Goal: Information Seeking & Learning: Learn about a topic

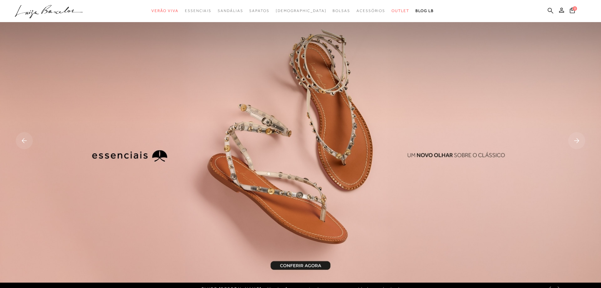
click at [551, 13] on icon at bounding box center [551, 11] width 6 height 6
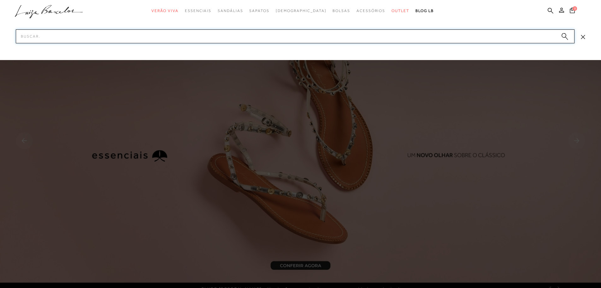
paste input "12480077137"
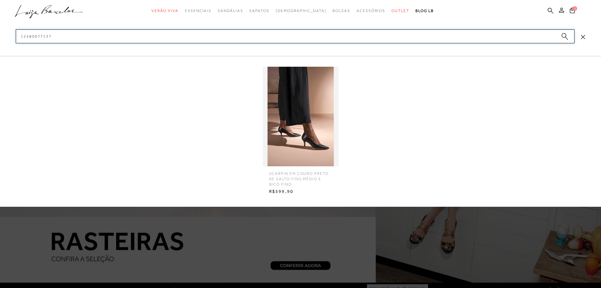
type input "12480077137"
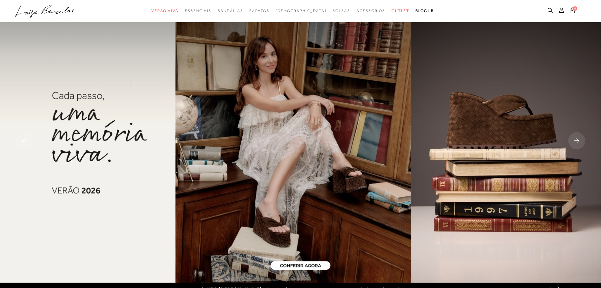
drag, startPoint x: 297, startPoint y: 263, endPoint x: 310, endPoint y: 264, distance: 13.3
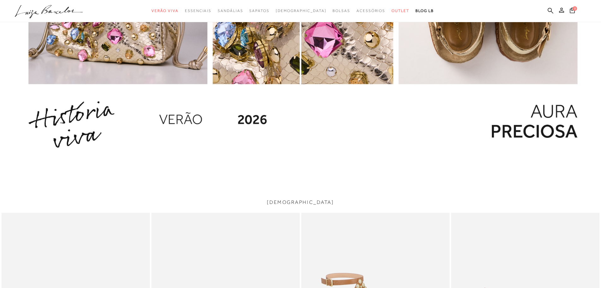
drag, startPoint x: 388, startPoint y: 267, endPoint x: 388, endPoint y: 275, distance: 8.2
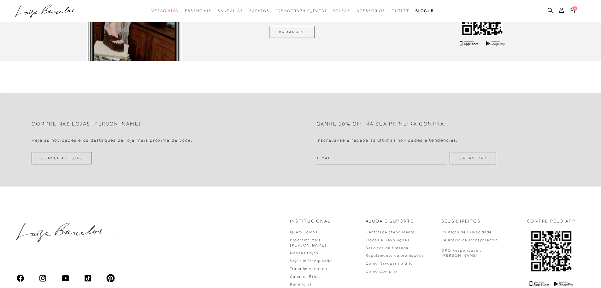
scroll to position [2098, 0]
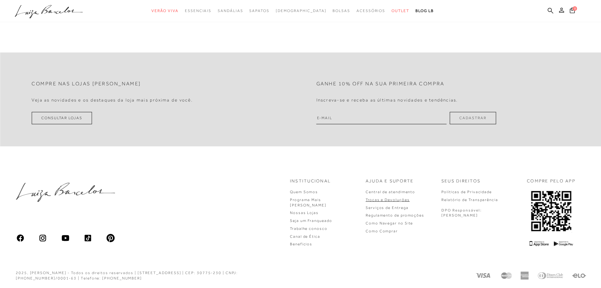
click at [410, 201] on link "Trocas e Devoluções" at bounding box center [388, 199] width 44 height 4
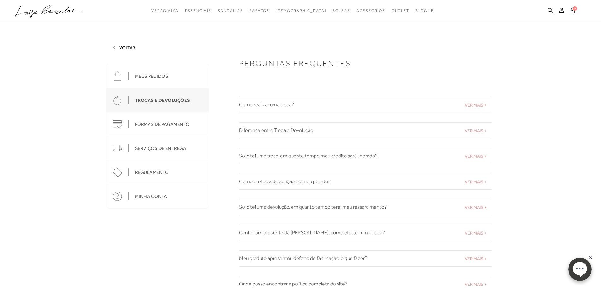
click at [476, 102] on span "VER MAIS +" at bounding box center [476, 104] width 22 height 5
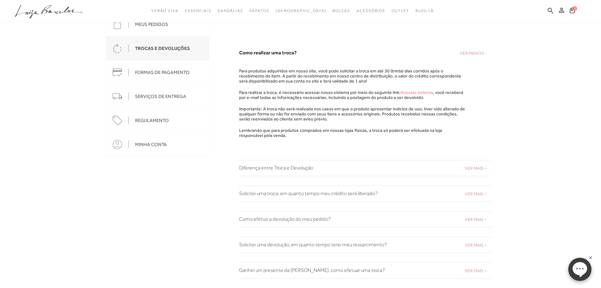
scroll to position [63, 0]
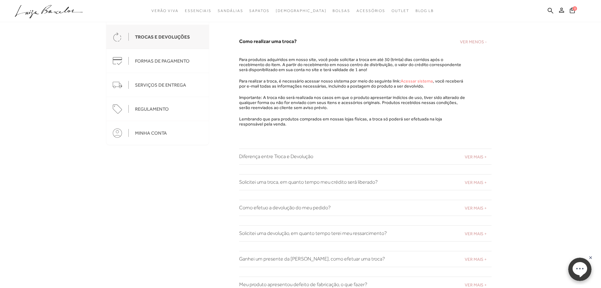
click at [490, 160] on div "VER MAIS + Diferença entre Troca e Devolução" at bounding box center [365, 156] width 253 height 16
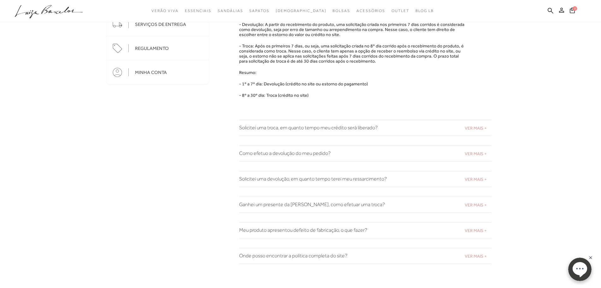
scroll to position [126, 0]
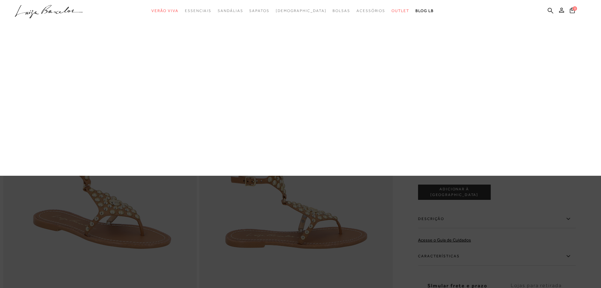
click at [0, 0] on link "Plataforma" at bounding box center [0, 0] width 0 height 0
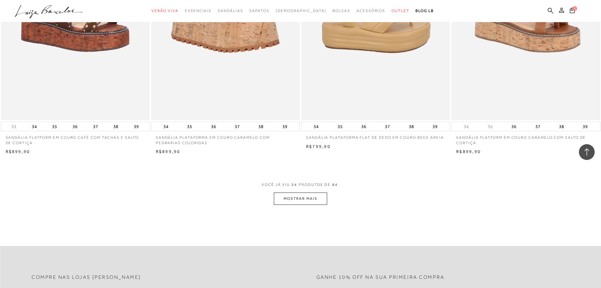
scroll to position [1484, 0]
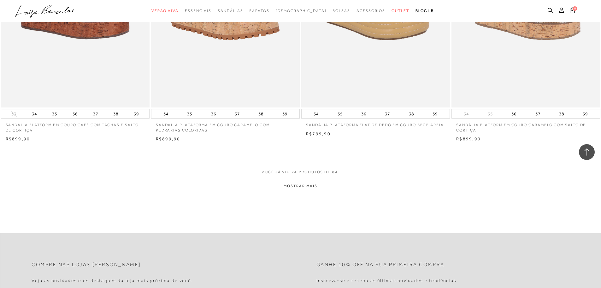
click at [304, 183] on button "MOSTRAR MAIS" at bounding box center [300, 186] width 53 height 12
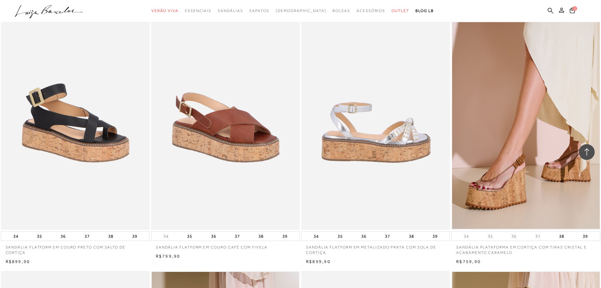
scroll to position [2241, 0]
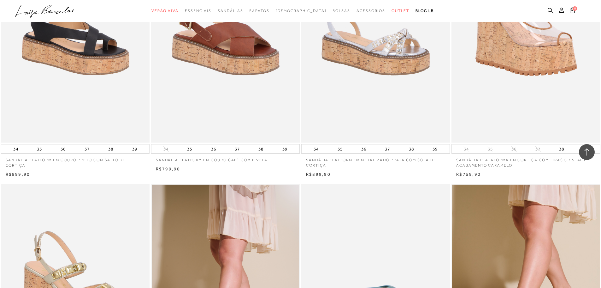
click at [503, 119] on img at bounding box center [526, 30] width 148 height 223
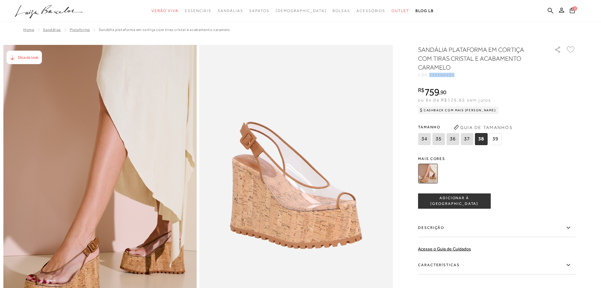
drag, startPoint x: 433, startPoint y: 74, endPoint x: 466, endPoint y: 74, distance: 32.8
click at [466, 74] on div "CÓD: 132200403" at bounding box center [481, 75] width 126 height 4
copy span "132200403"
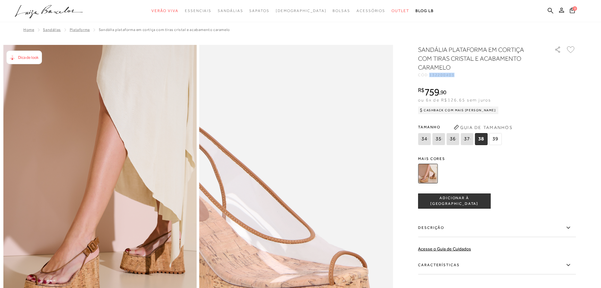
copy span "132200403"
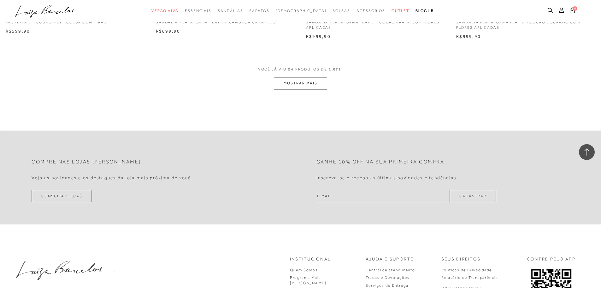
scroll to position [1474, 0]
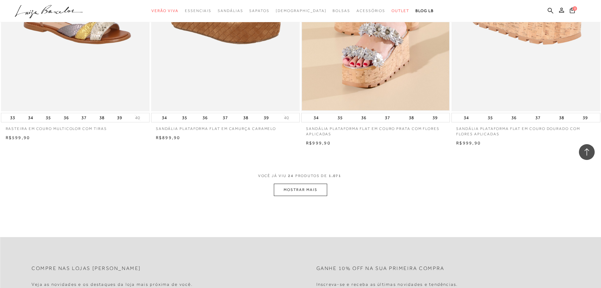
click at [318, 196] on button "MOSTRAR MAIS" at bounding box center [300, 189] width 53 height 12
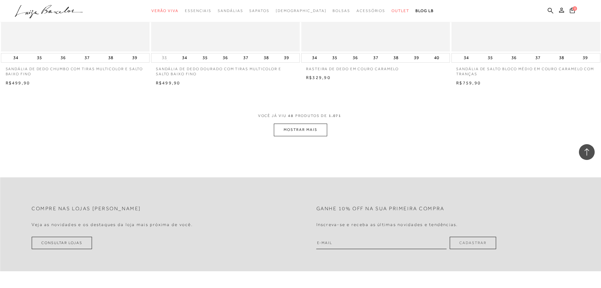
scroll to position [3116, 0]
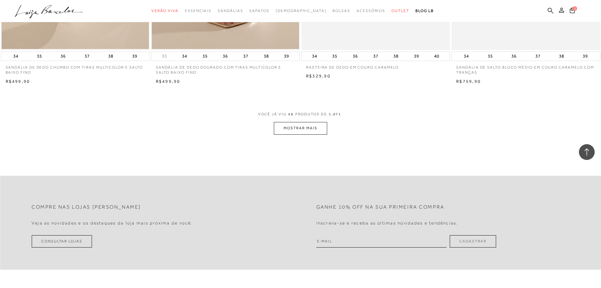
click at [311, 132] on button "MOSTRAR MAIS" at bounding box center [300, 128] width 53 height 12
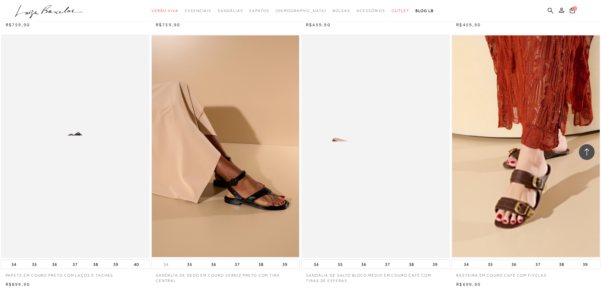
scroll to position [4000, 0]
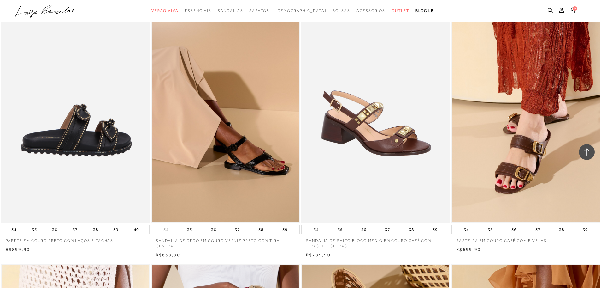
click at [100, 157] on img at bounding box center [76, 111] width 148 height 223
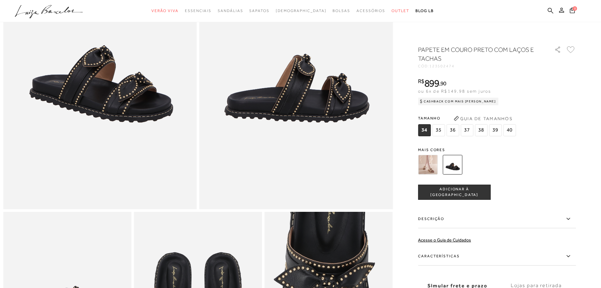
click at [428, 170] on img at bounding box center [428, 165] width 20 height 20
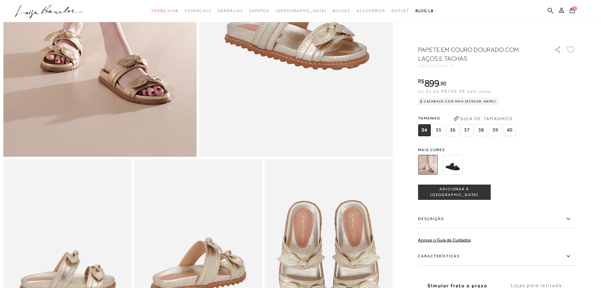
scroll to position [189, 0]
